Goal: Navigation & Orientation: Find specific page/section

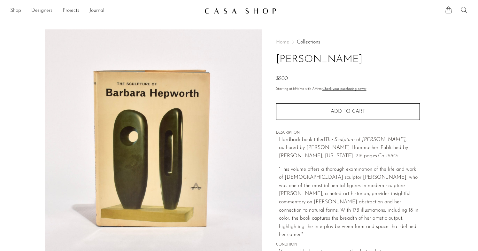
click at [230, 9] on img at bounding box center [240, 11] width 72 height 6
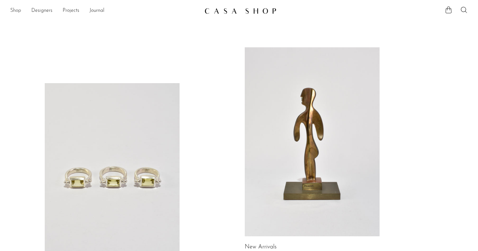
click at [18, 10] on link "Shop" at bounding box center [15, 11] width 11 height 8
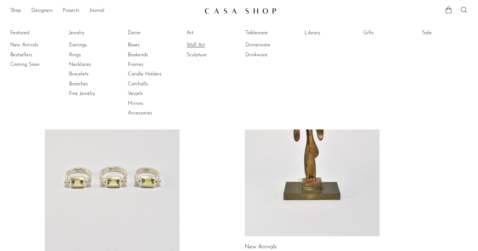
click at [191, 42] on link "Wall Art" at bounding box center [210, 44] width 48 height 7
